Goal: Transaction & Acquisition: Purchase product/service

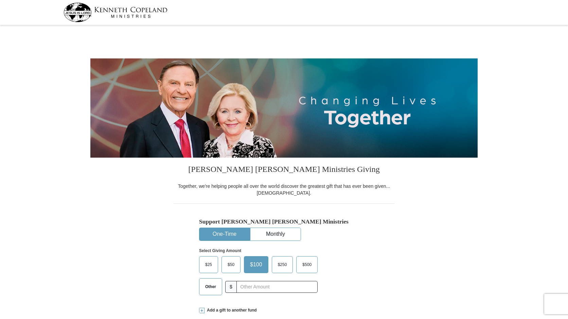
select select "CO"
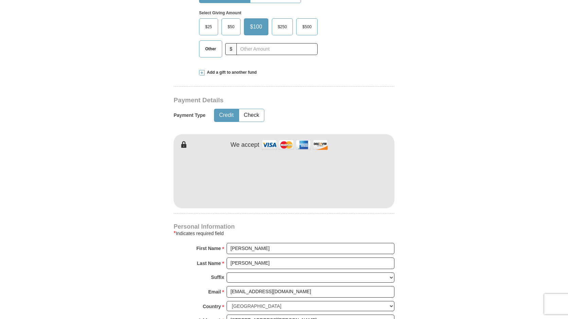
scroll to position [170, 0]
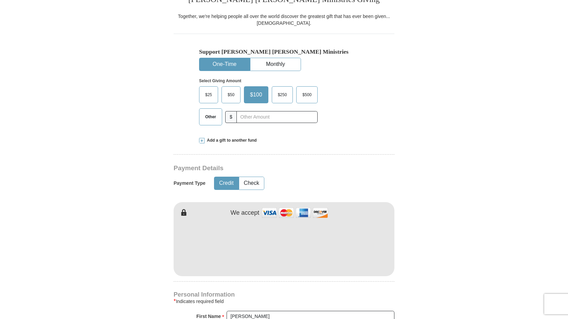
click at [202, 141] on span at bounding box center [201, 140] width 5 height 5
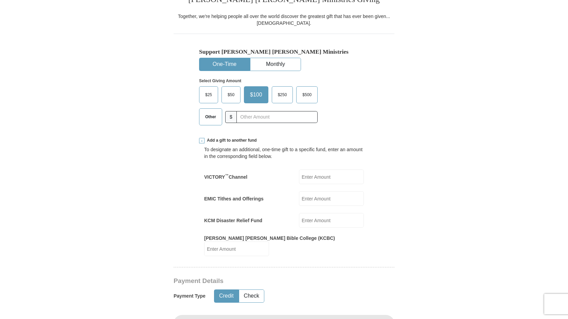
click at [206, 118] on span "Other" at bounding box center [211, 117] width 18 height 10
click at [0, 0] on input "Other" at bounding box center [0, 0] width 0 height 0
click at [309, 200] on input "EMIC Tithes and Offerings" at bounding box center [331, 198] width 65 height 15
type input "80.00"
click at [239, 117] on input "text" at bounding box center [276, 117] width 75 height 12
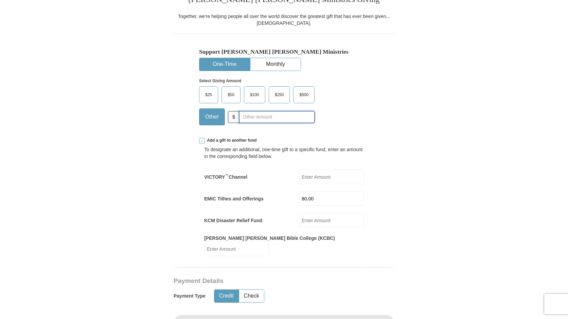
type input "10.00"
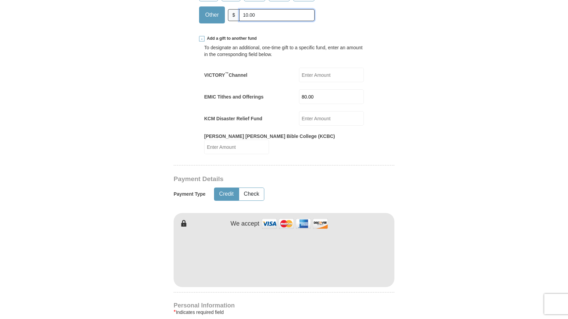
scroll to position [306, 0]
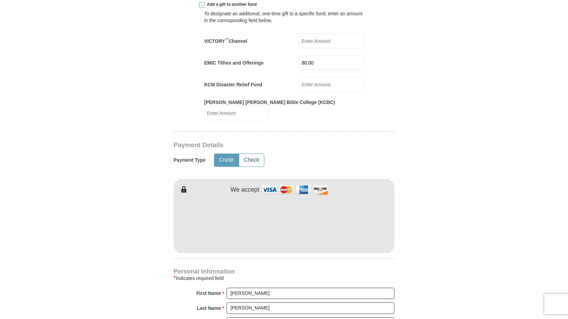
click at [247, 154] on button "Check" at bounding box center [251, 160] width 25 height 13
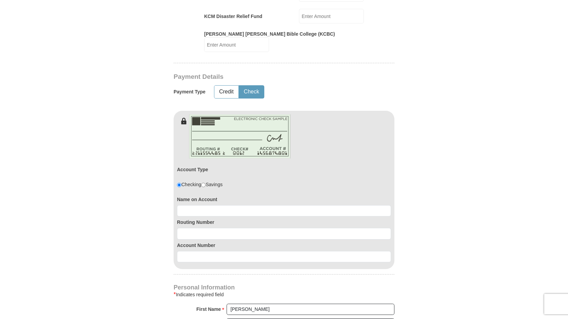
scroll to position [407, 0]
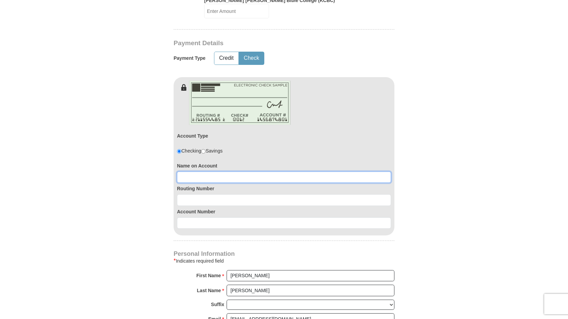
click at [191, 171] on input at bounding box center [284, 177] width 214 height 12
type input "Forrest Bales"
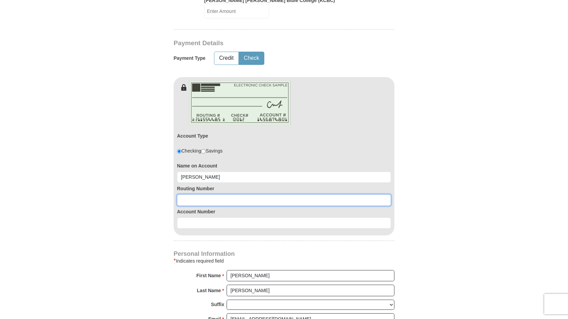
click at [183, 194] on input at bounding box center [284, 200] width 214 height 12
type input "102000076"
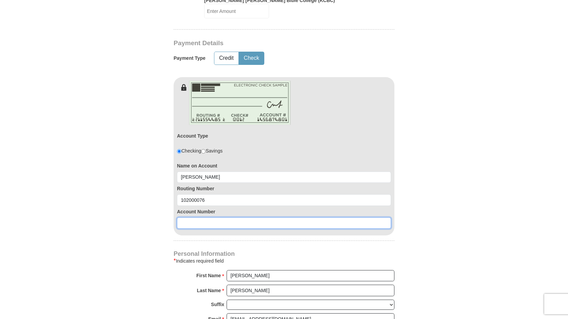
click at [186, 217] on input at bounding box center [284, 223] width 214 height 12
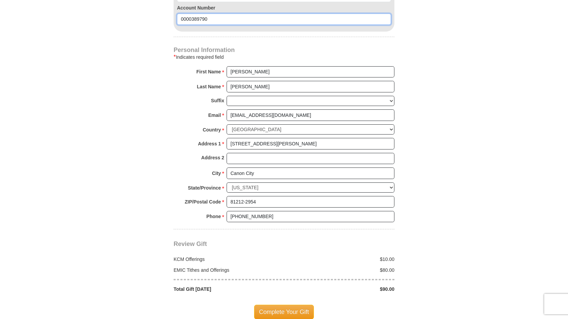
scroll to position [645, 0]
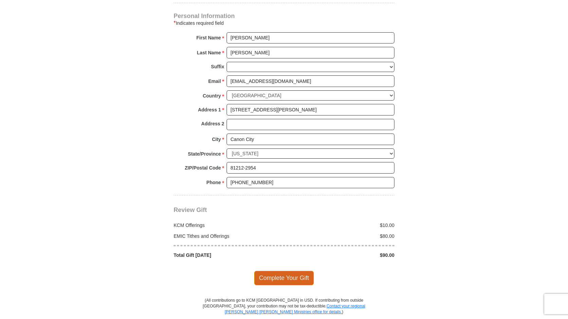
type input "0000389790"
click at [298, 271] on span "Complete Your Gift" at bounding box center [284, 278] width 60 height 14
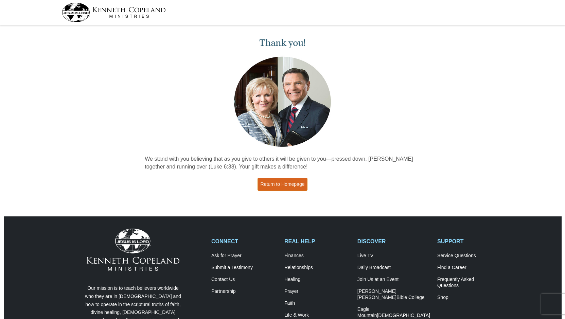
click at [283, 185] on link "Return to Homepage" at bounding box center [282, 184] width 50 height 13
